Goal: Find contact information: Obtain details needed to contact an individual or organization

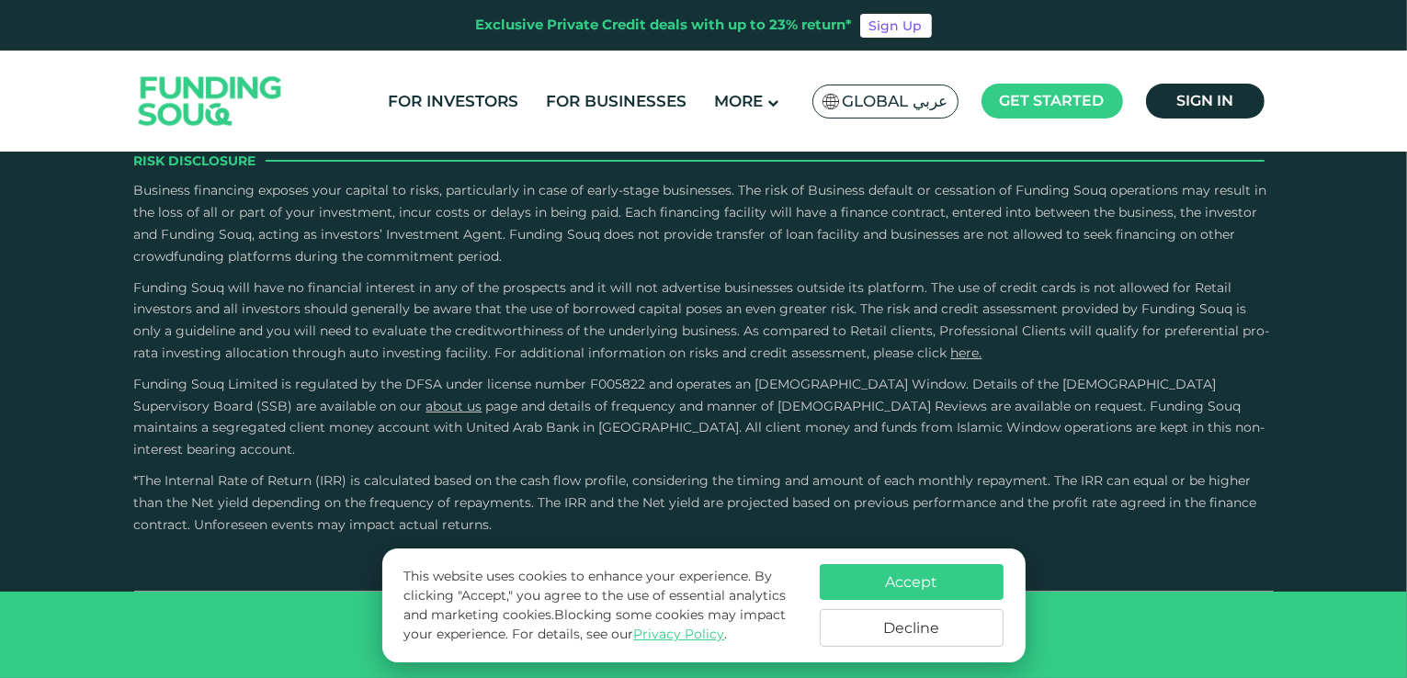
type tc-range-slider "4"
